Goal: Information Seeking & Learning: Compare options

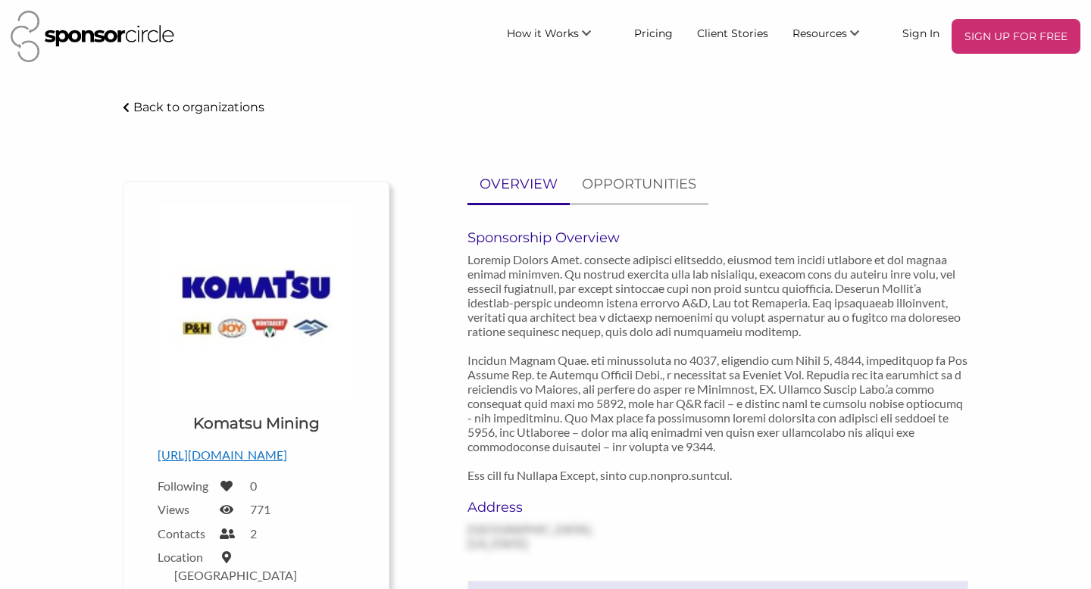
click at [182, 111] on p "Back to organizations" at bounding box center [198, 107] width 131 height 14
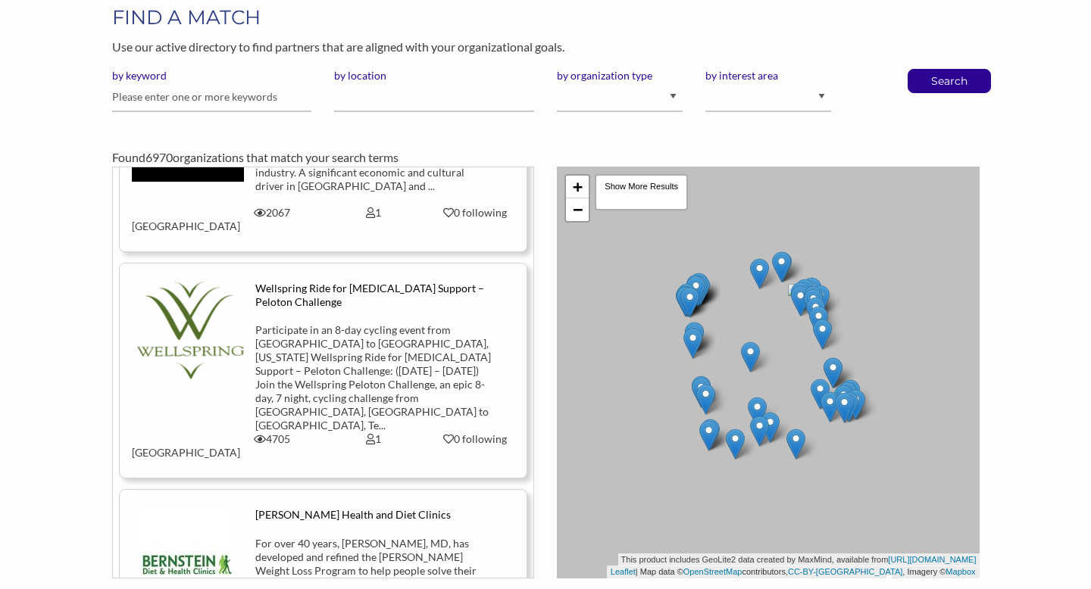
scroll to position [95, 0]
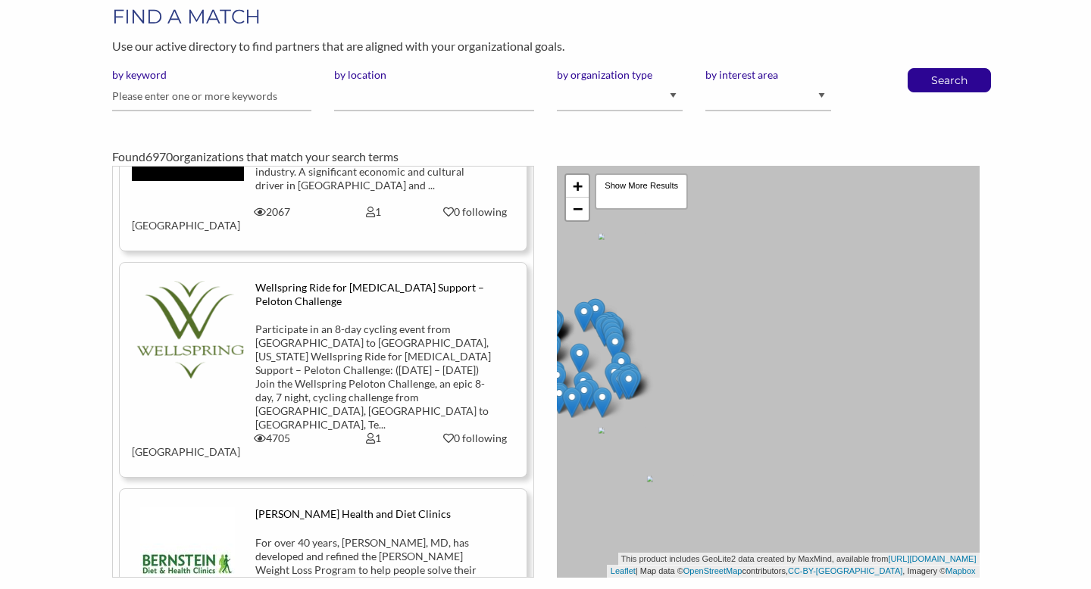
drag, startPoint x: 851, startPoint y: 411, endPoint x: 655, endPoint y: 415, distance: 197.0
click at [655, 415] on div "+ − Leaflet | Map data © OpenStreetMap contributors, CC-BY-SA , Imagery © Mapbo…" at bounding box center [768, 372] width 423 height 412
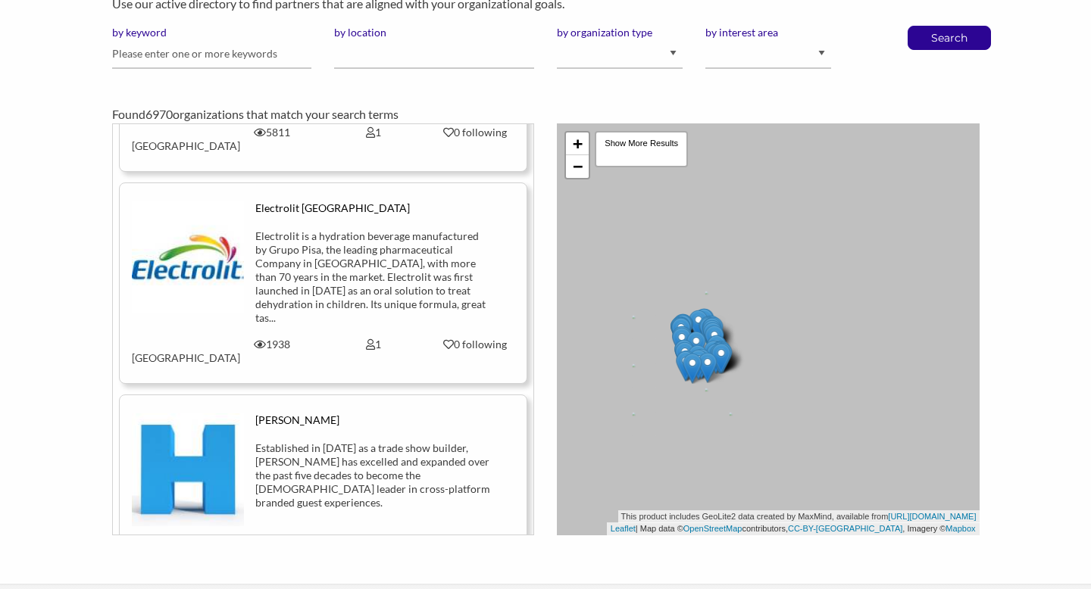
scroll to position [802, 0]
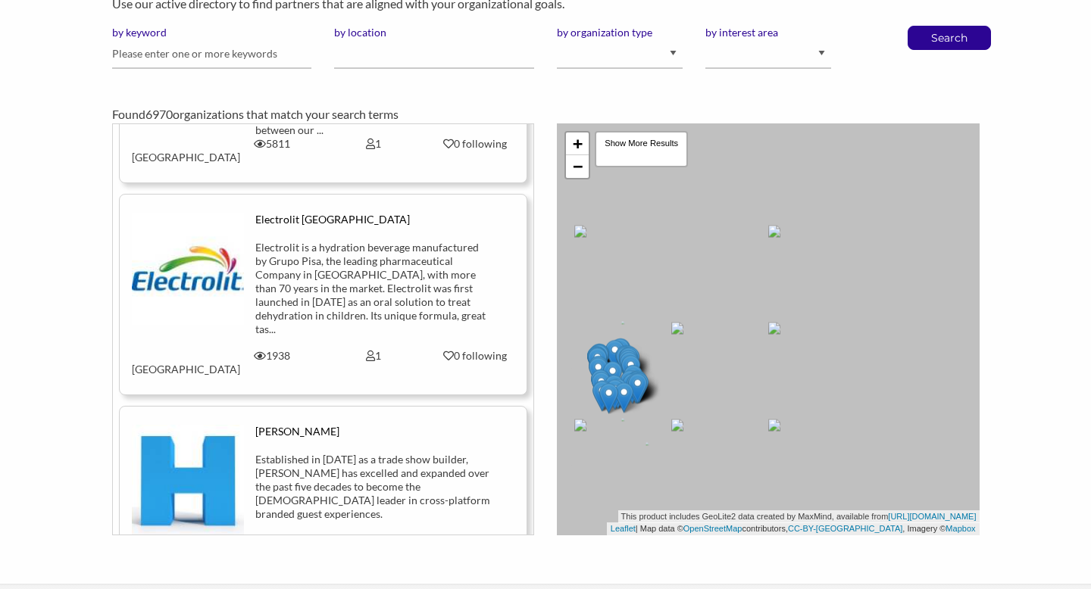
drag, startPoint x: 843, startPoint y: 300, endPoint x: 687, endPoint y: 357, distance: 166.1
click at [687, 357] on div "+ − Leaflet | Map data © OpenStreetMap contributors, CC-BY-SA , Imagery © Mapbo…" at bounding box center [768, 329] width 423 height 412
drag, startPoint x: 839, startPoint y: 290, endPoint x: 550, endPoint y: 386, distance: 305.0
click at [550, 386] on div "+ − Leaflet | Map data © OpenStreetMap contributors, CC-BY-SA , Imagery © Mapbo…" at bounding box center [767, 329] width 445 height 412
drag, startPoint x: 853, startPoint y: 333, endPoint x: 580, endPoint y: 315, distance: 274.0
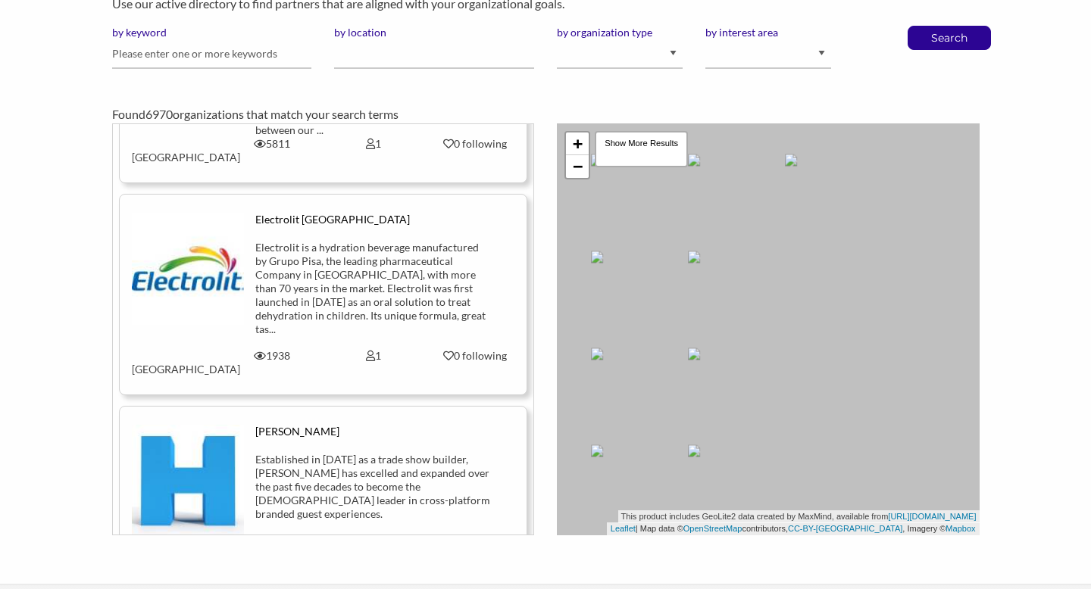
click at [580, 315] on div "+ − Leaflet | Map data © OpenStreetMap contributors, CC-BY-SA , Imagery © Mapbo…" at bounding box center [768, 329] width 423 height 412
drag, startPoint x: 830, startPoint y: 299, endPoint x: 507, endPoint y: 352, distance: 327.0
click at [507, 352] on div "Canadian Film Centre The Canadian Film Centre (CFC) is a charitable organizatio…" at bounding box center [546, 329] width 890 height 412
drag, startPoint x: 841, startPoint y: 271, endPoint x: 467, endPoint y: 417, distance: 401.8
click at [467, 417] on div "Canadian Film Centre The Canadian Film Centre (CFC) is a charitable organizatio…" at bounding box center [546, 329] width 890 height 412
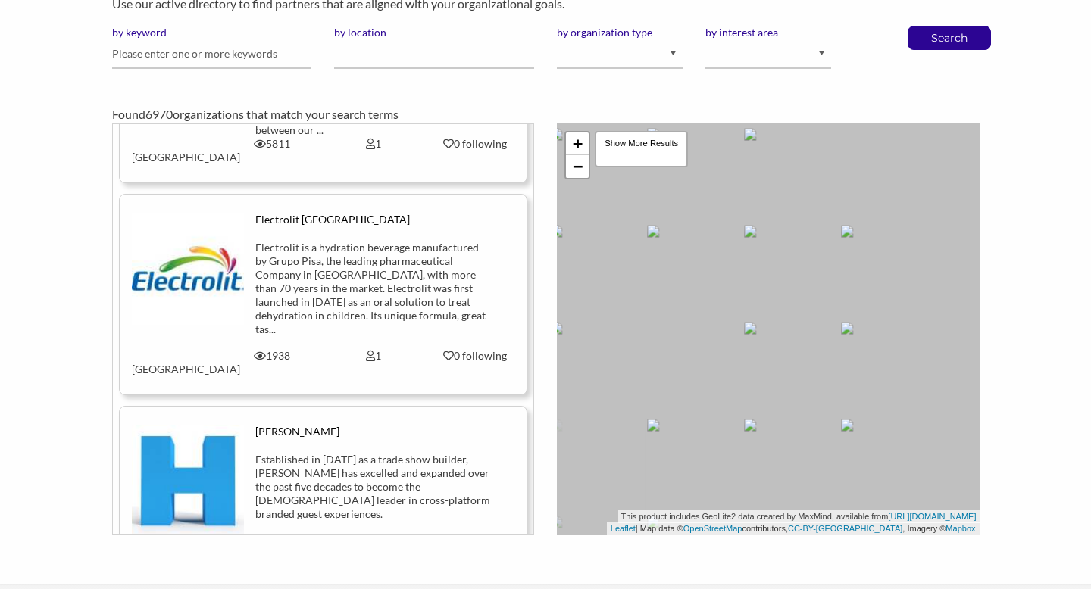
drag, startPoint x: 788, startPoint y: 274, endPoint x: 691, endPoint y: 258, distance: 98.4
click at [693, 258] on div "+ − Leaflet | Map data © OpenStreetMap contributors, CC-BY-SA , Imagery © Mapbo…" at bounding box center [768, 329] width 423 height 412
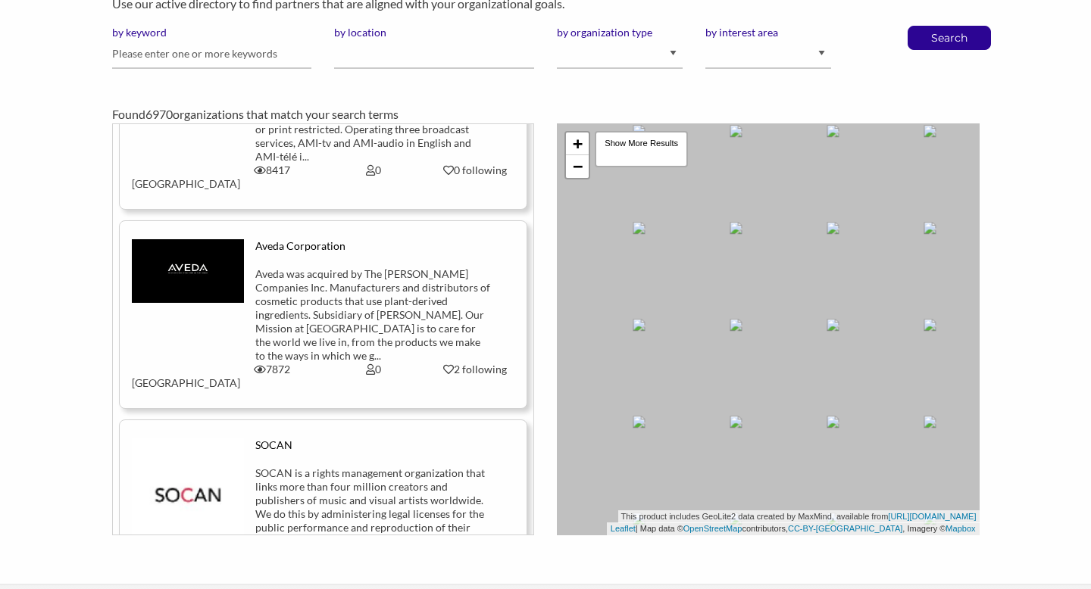
scroll to position [1841, 0]
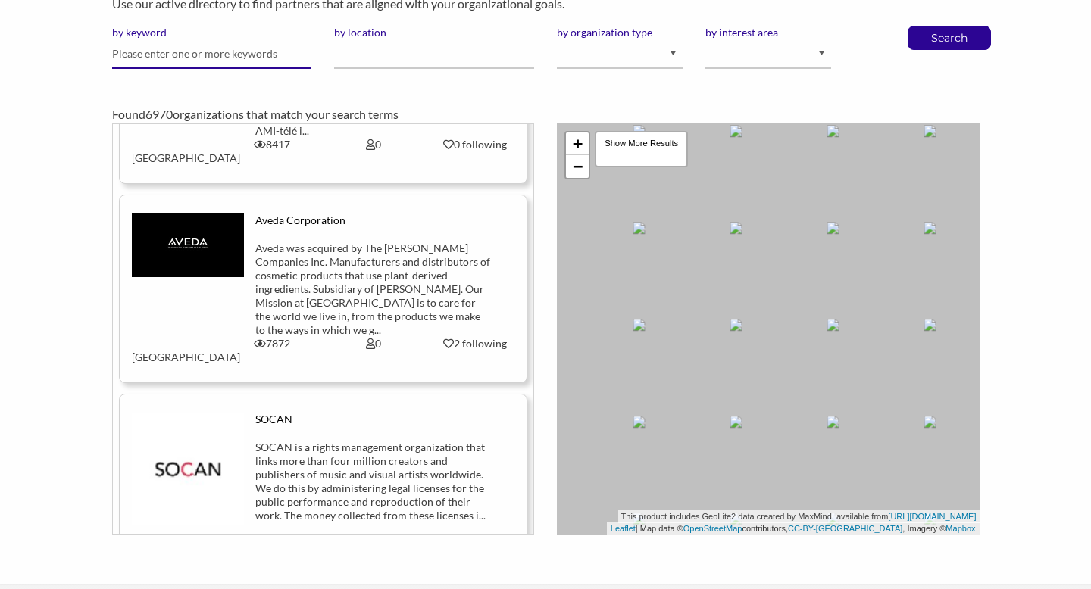
click at [183, 67] on input "text" at bounding box center [212, 54] width 200 height 30
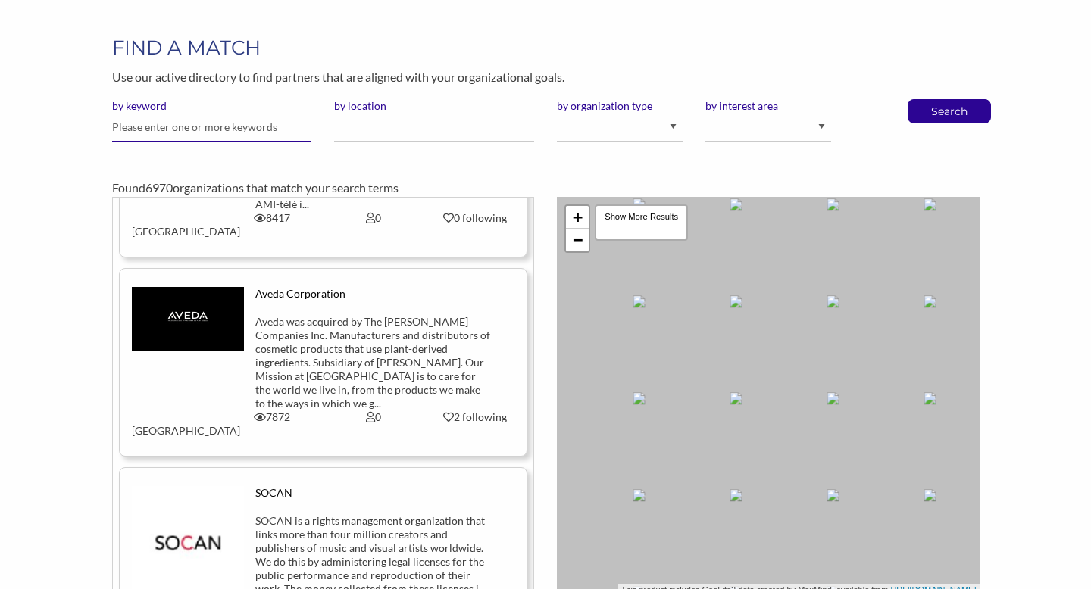
scroll to position [61, 0]
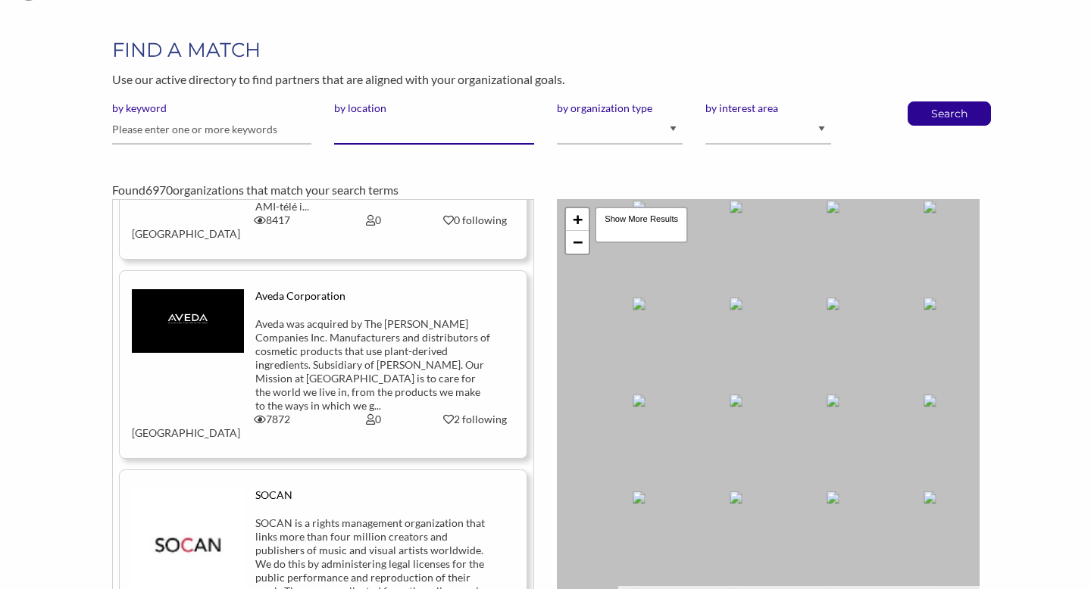
click at [407, 136] on input "by location" at bounding box center [434, 130] width 200 height 30
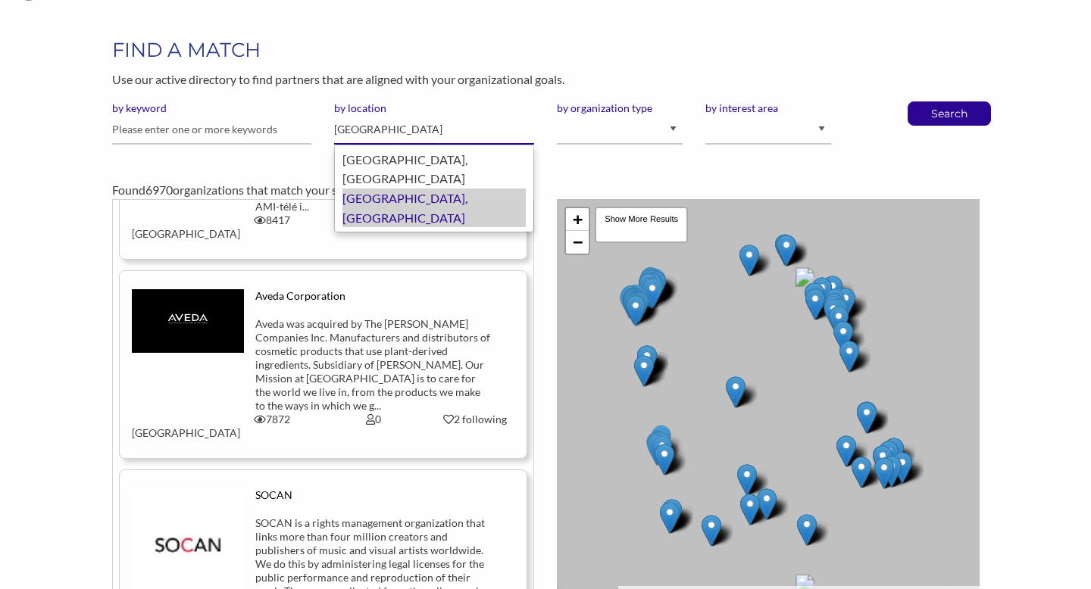
click at [385, 189] on div "Kingston, Canada" at bounding box center [433, 208] width 183 height 39
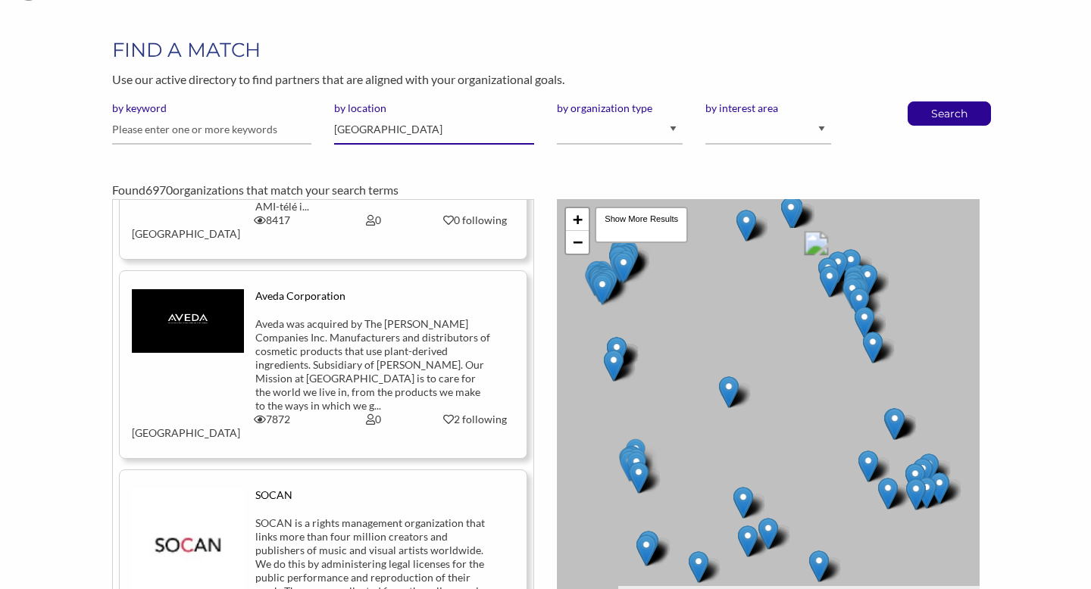
type input "Kingston"
click at [670, 128] on select "I am an event organizer seeking new partnerships with suppliers, exhibitors or …" at bounding box center [620, 130] width 126 height 30
select select "Property"
click at [557, 115] on select "I am an event organizer seeking new partnerships with suppliers, exhibitors or …" at bounding box center [620, 130] width 126 height 30
click at [734, 138] on select "Animal Welfare Arts and Culture Business and Entrepreneurship Community Diversi…" at bounding box center [768, 130] width 126 height 30
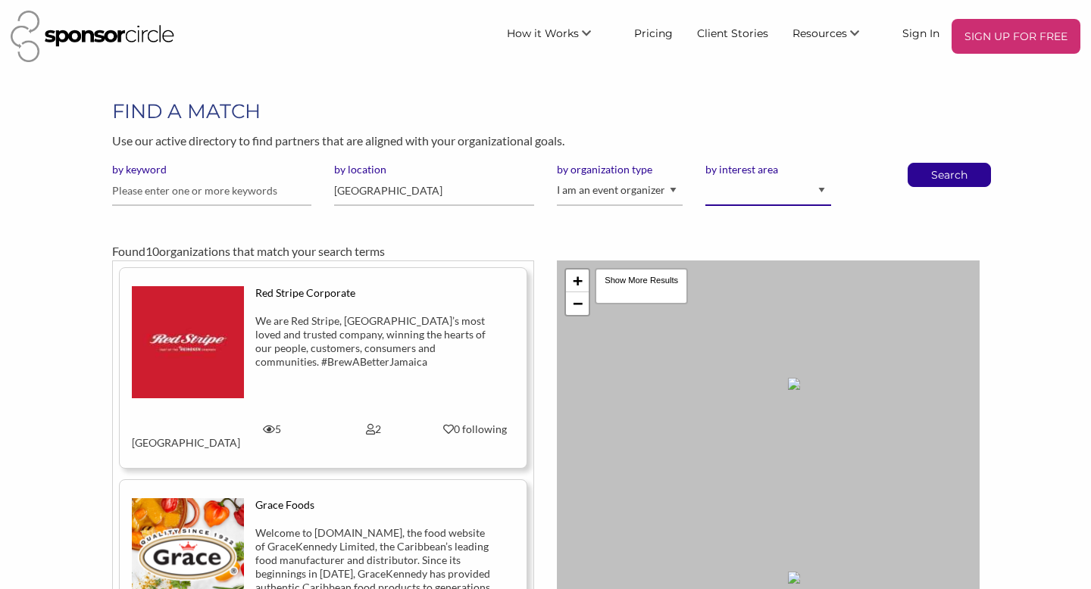
click at [775, 192] on select "Animal Welfare Arts and Culture Business and Entrepreneurship Community Diversi…" at bounding box center [768, 192] width 126 height 30
select select "9"
click at [705, 177] on select "Animal Welfare Arts and Culture Business and Entrepreneurship Community Diversi…" at bounding box center [768, 192] width 126 height 30
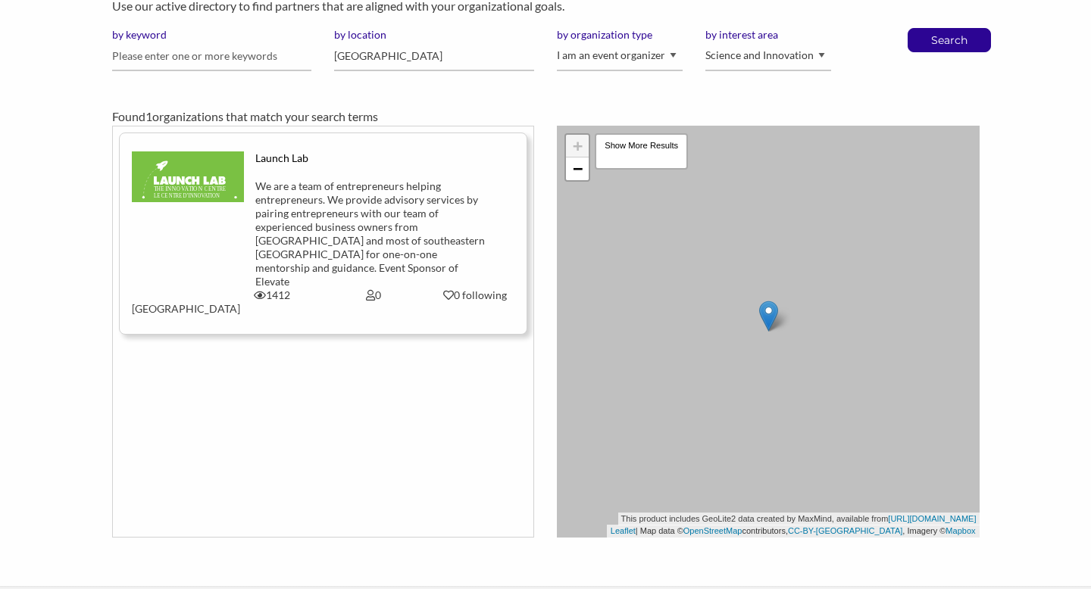
scroll to position [138, 0]
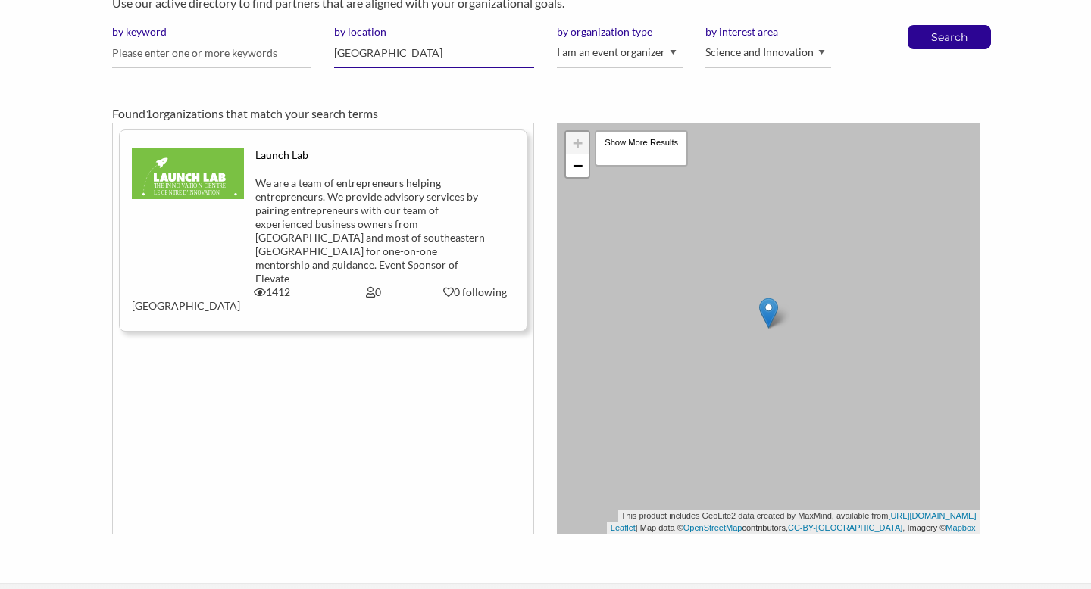
click at [458, 46] on input "[GEOGRAPHIC_DATA]" at bounding box center [434, 54] width 200 height 30
type input "K"
click at [394, 89] on div "Found 1 organizations that match your search terms" at bounding box center [546, 101] width 890 height 42
click at [937, 40] on p "Search" at bounding box center [949, 37] width 50 height 23
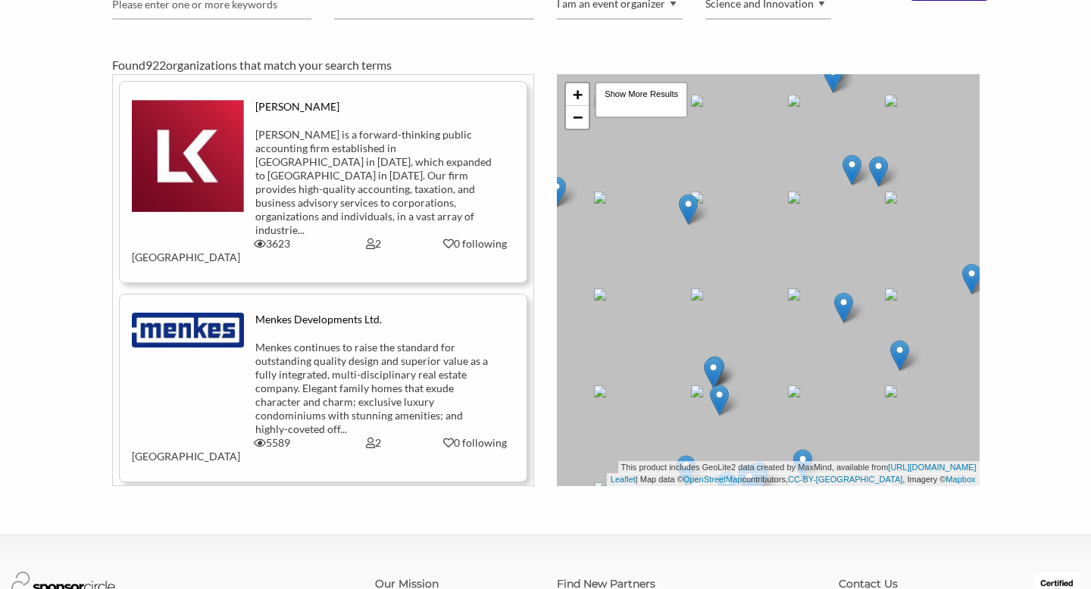
click at [352, 148] on div "[PERSON_NAME] is a forward-thinking public accounting firm established in [GEOG…" at bounding box center [373, 182] width 236 height 109
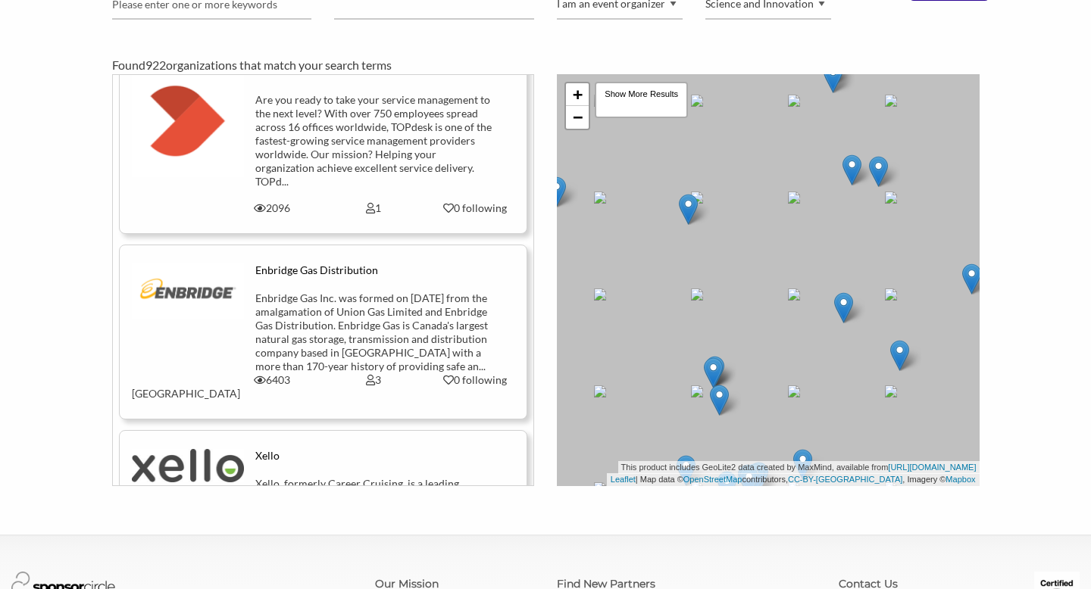
scroll to position [839, 0]
